Goal: Information Seeking & Learning: Find specific fact

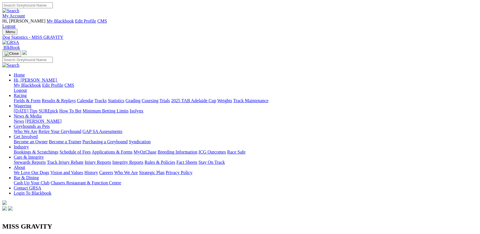
click at [53, 8] on input "Search" at bounding box center [27, 5] width 51 height 6
type input "MY REASON"
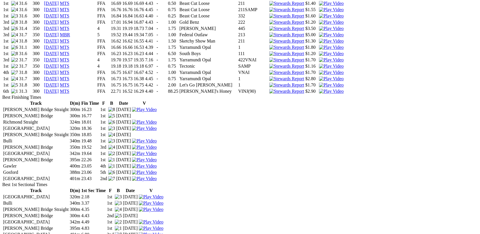
scroll to position [990, 0]
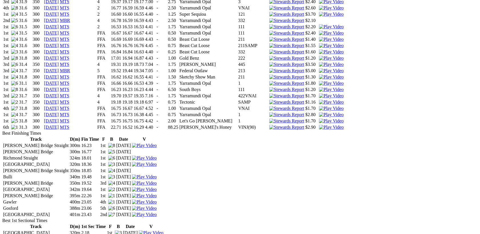
click at [110, 72] on td "5" at bounding box center [103, 71] width 13 height 6
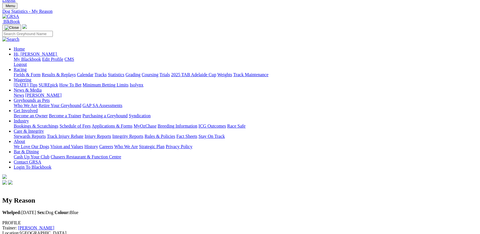
scroll to position [39, 0]
